Goal: Information Seeking & Learning: Learn about a topic

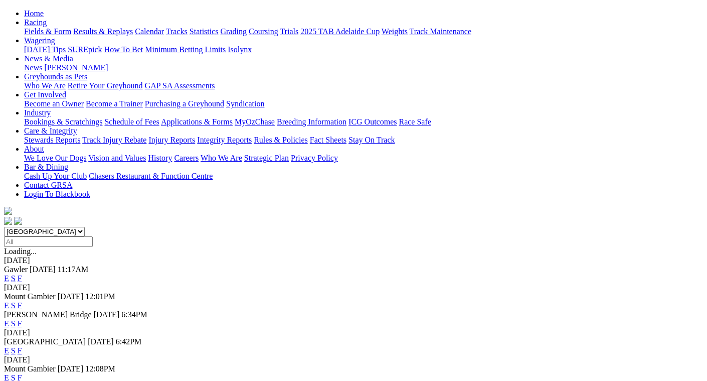
scroll to position [100, 0]
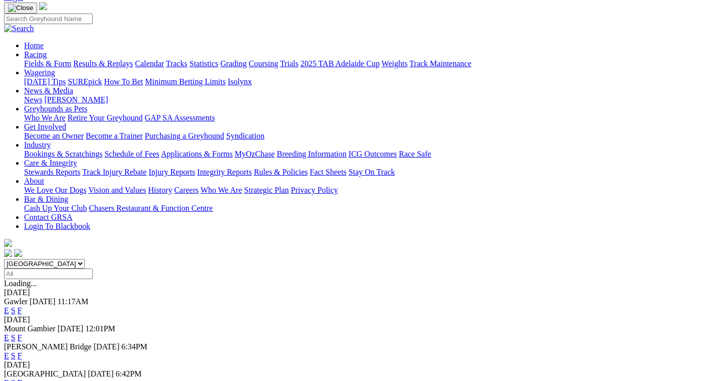
click at [22, 306] on link "F" at bounding box center [20, 310] width 5 height 9
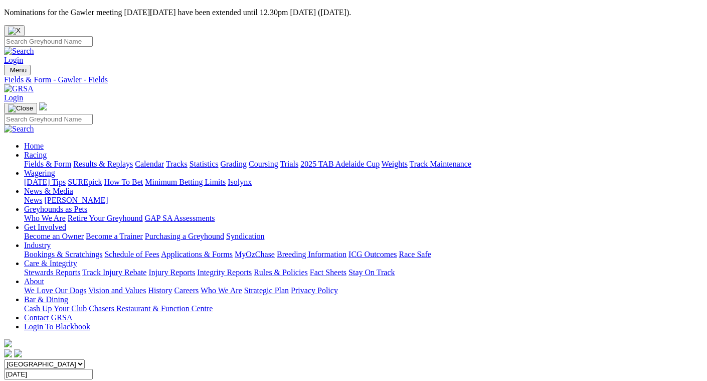
click at [103, 160] on link "Results & Replays" at bounding box center [103, 164] width 60 height 9
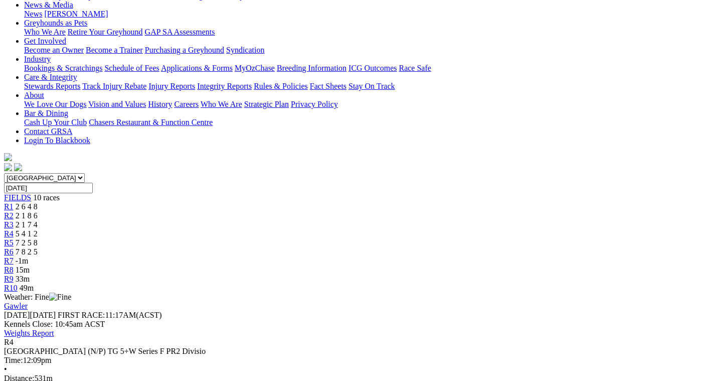
scroll to position [151, 0]
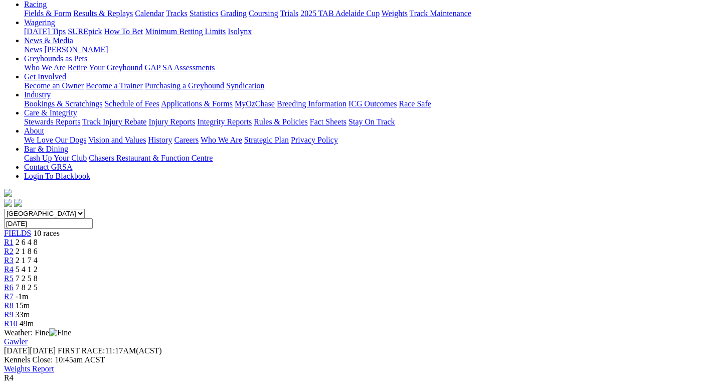
click at [14, 238] on span "R1" at bounding box center [9, 242] width 10 height 9
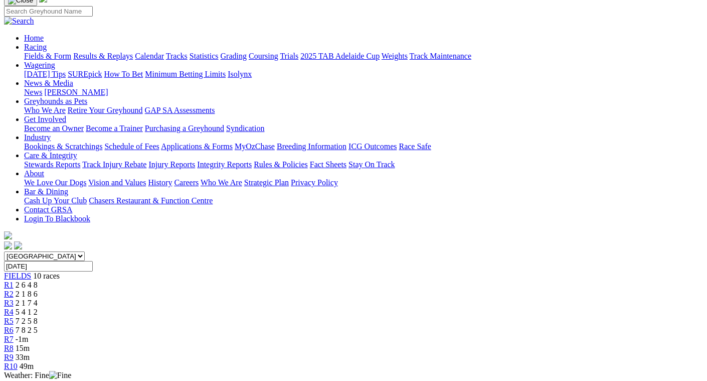
scroll to position [100, 0]
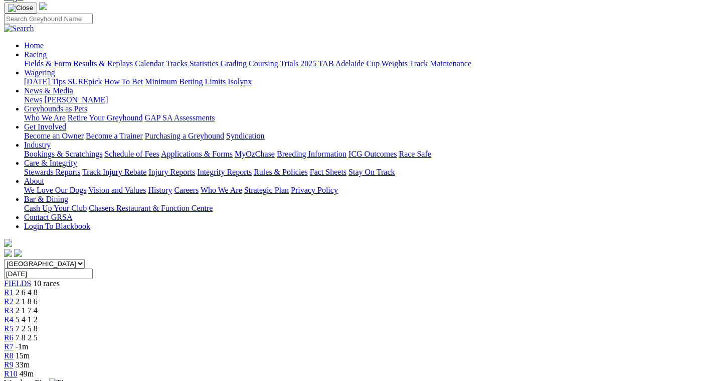
click at [194, 297] on div "R2 2 1 8 6" at bounding box center [353, 301] width 699 height 9
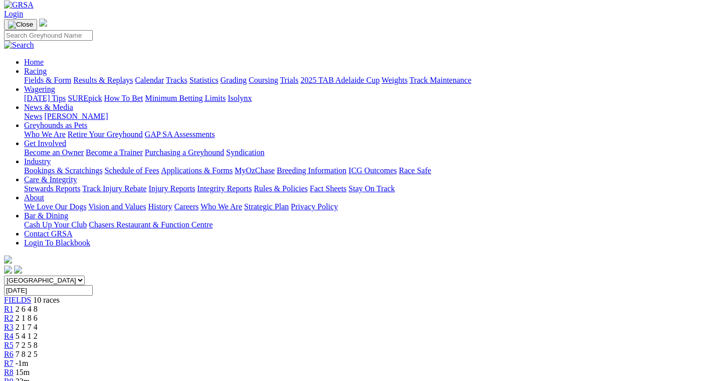
scroll to position [50, 0]
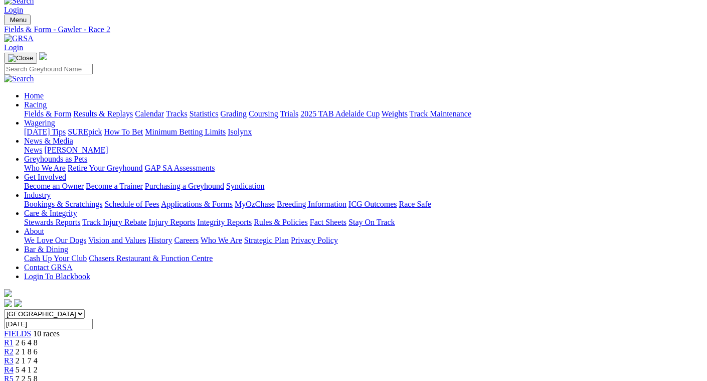
click at [38, 356] on span "2 1 7 4" at bounding box center [27, 360] width 22 height 9
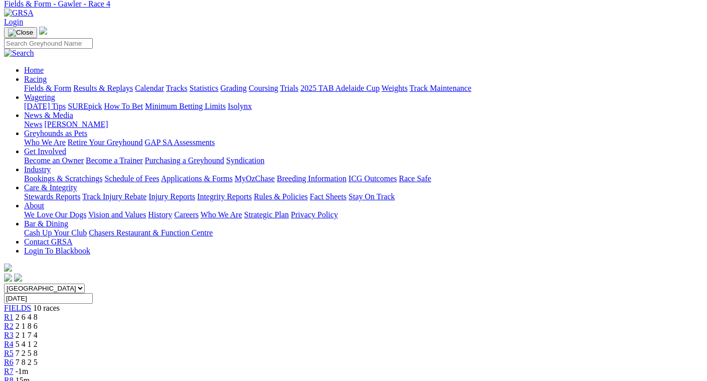
scroll to position [50, 0]
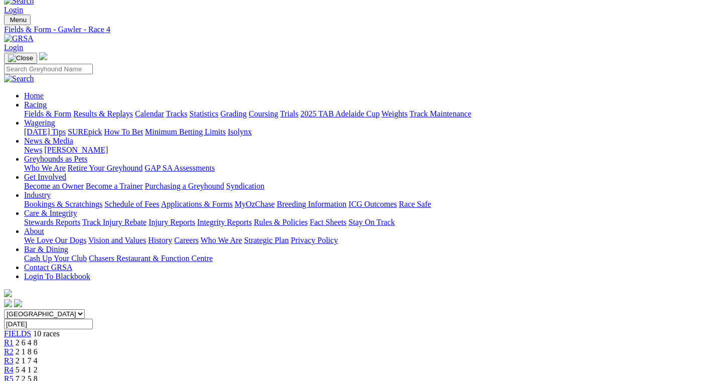
click at [38, 374] on span "7 2 5 8" at bounding box center [27, 378] width 22 height 9
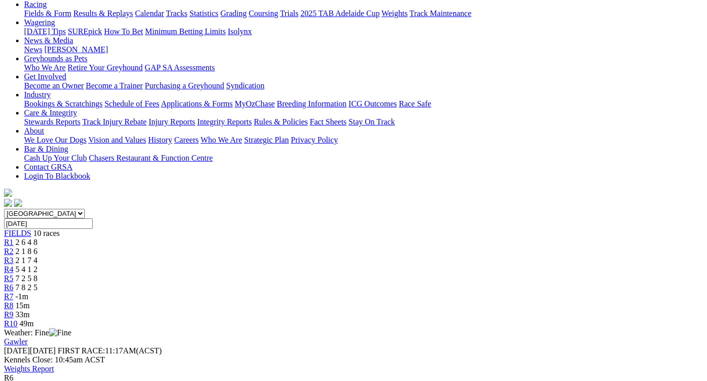
scroll to position [100, 0]
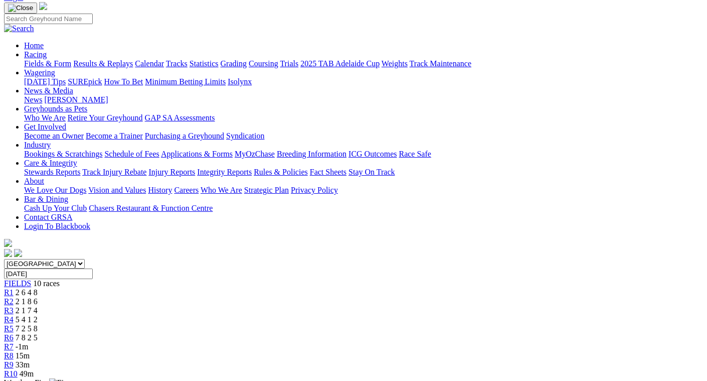
click at [38, 315] on span "5 4 1 2" at bounding box center [27, 319] width 22 height 9
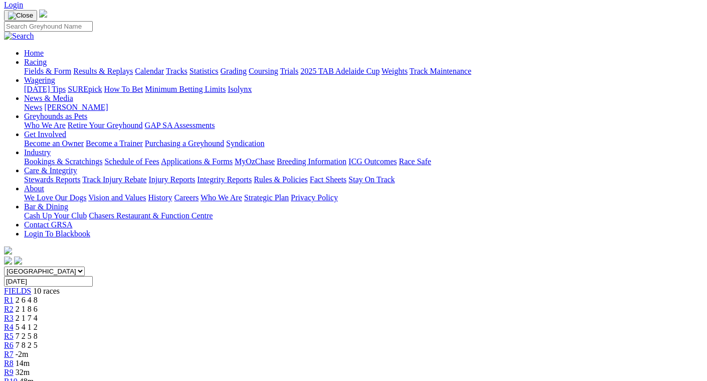
scroll to position [100, 0]
